Goal: Task Accomplishment & Management: Use online tool/utility

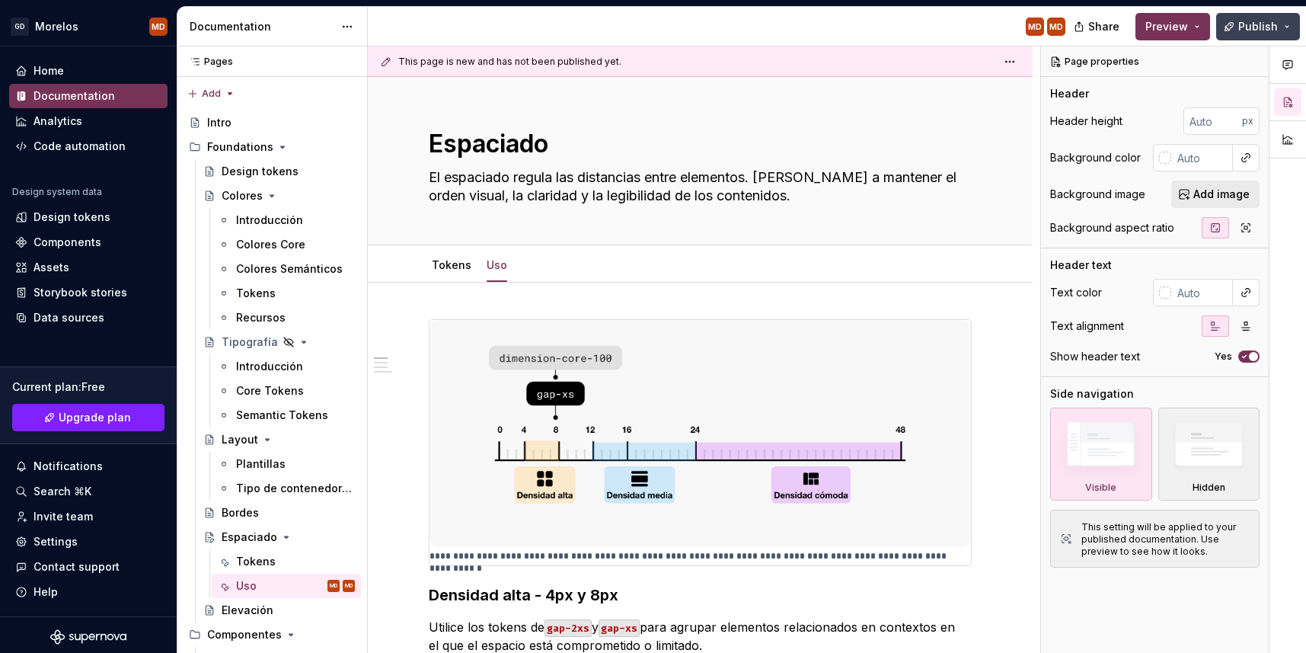
click at [1251, 22] on span "Publish" at bounding box center [1259, 26] width 40 height 15
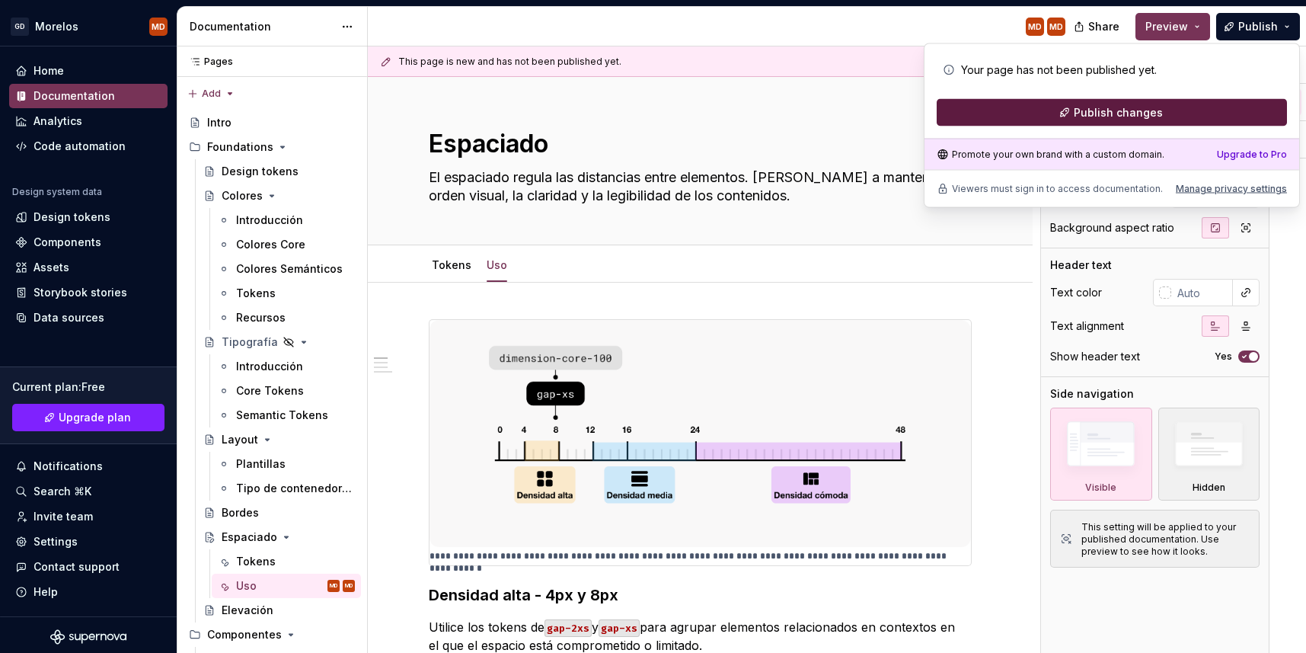
click at [1137, 117] on span "Publish changes" at bounding box center [1118, 112] width 89 height 15
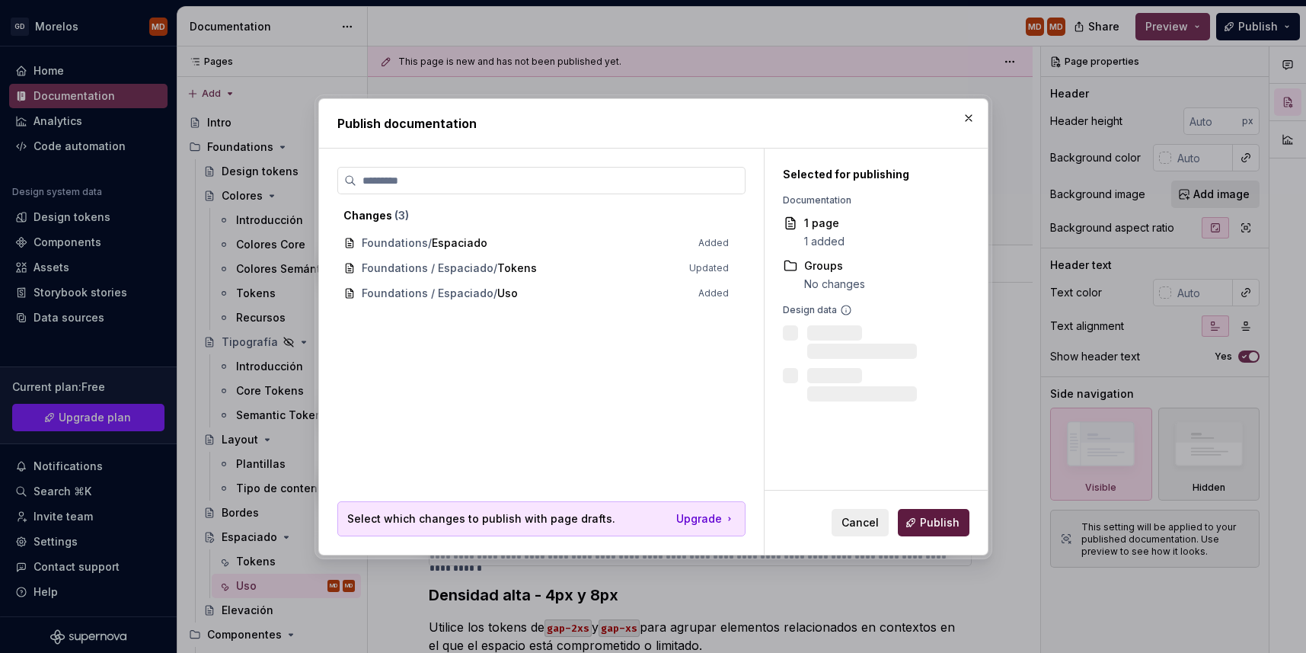
click at [933, 526] on span "Publish" at bounding box center [940, 522] width 40 height 15
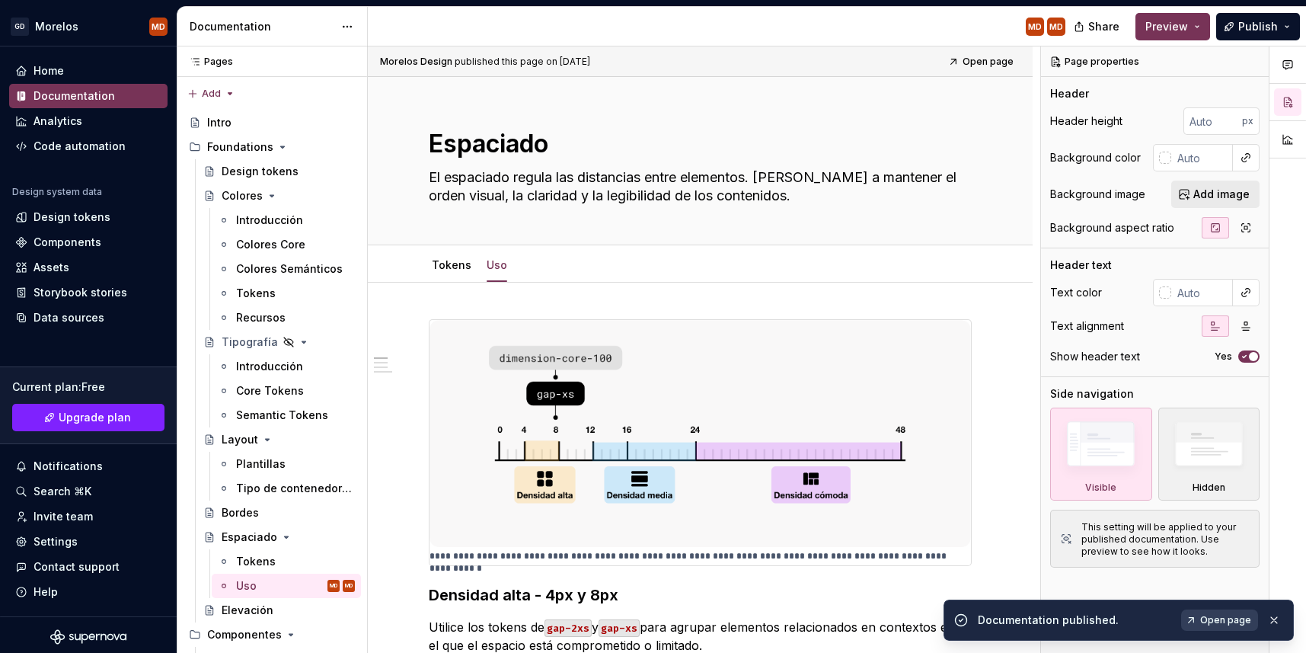
click at [1207, 614] on span "Open page" at bounding box center [1225, 620] width 51 height 12
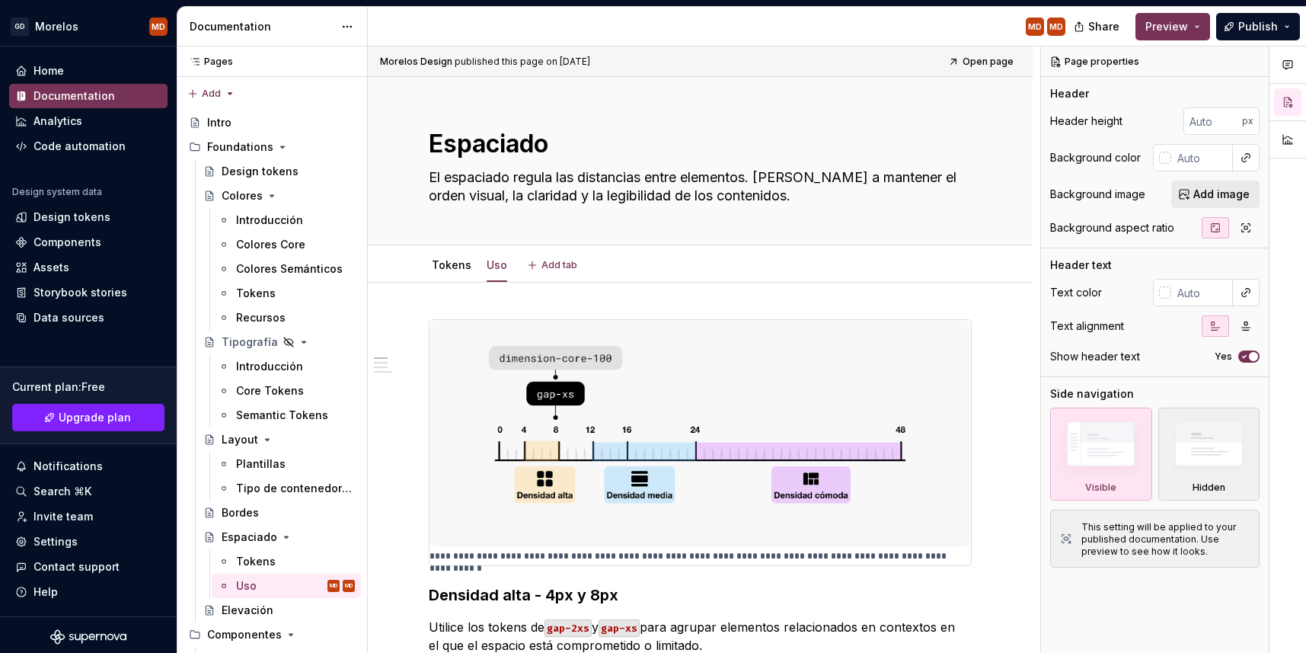
type textarea "*"
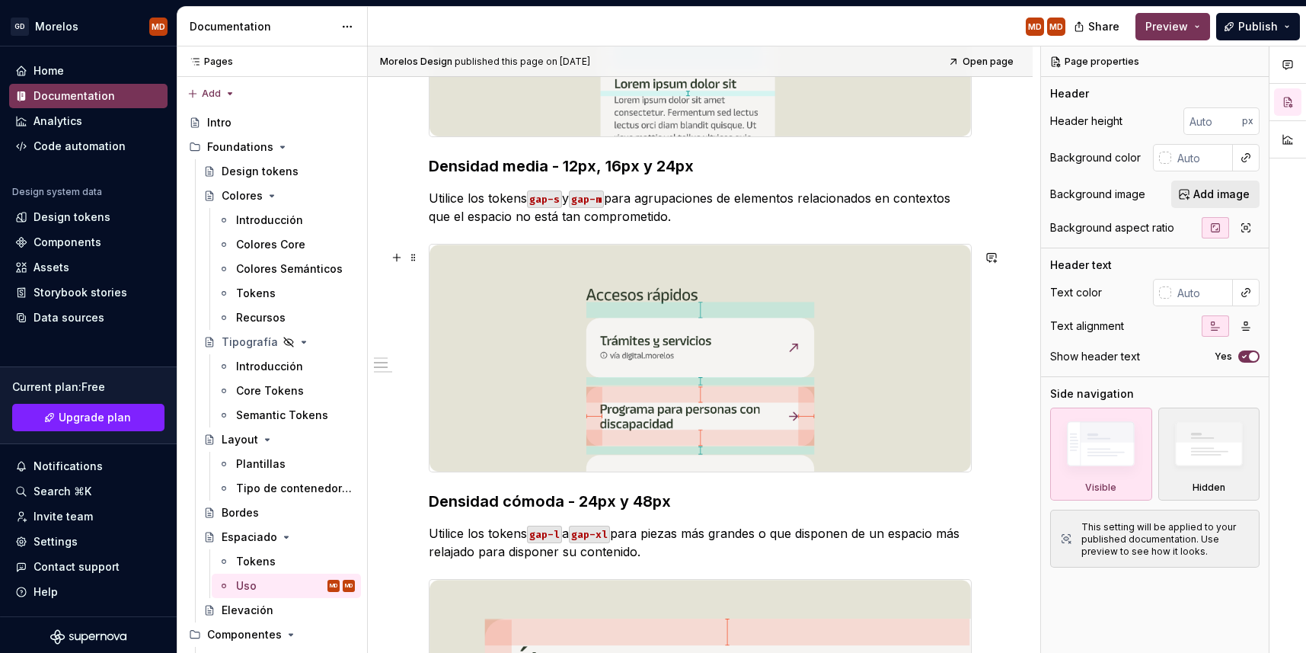
scroll to position [791, 0]
